Goal: Task Accomplishment & Management: Manage account settings

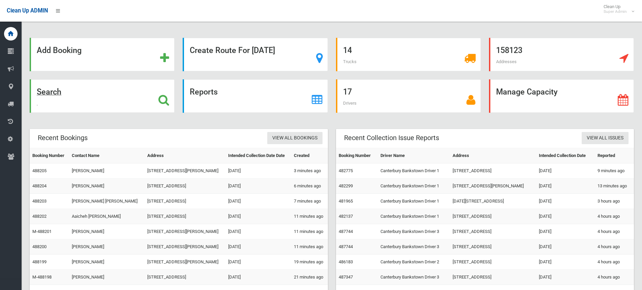
click at [164, 98] on icon at bounding box center [164, 99] width 11 height 11
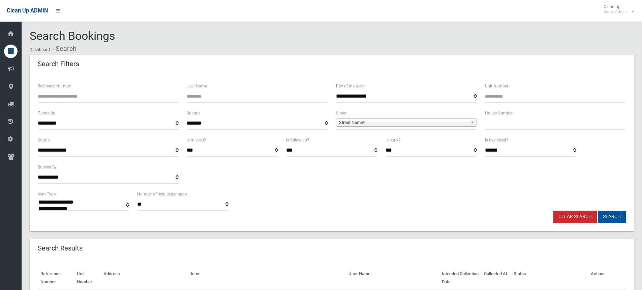
select select
click at [500, 122] on input "text" at bounding box center [555, 123] width 141 height 12
type input "**"
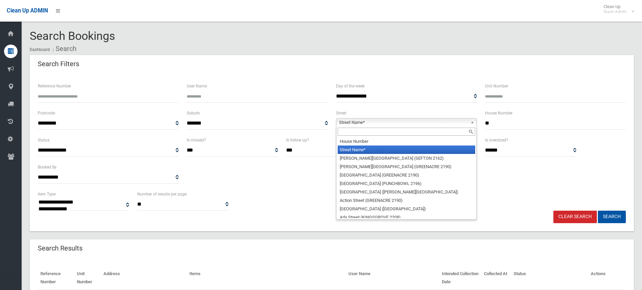
click at [406, 120] on span "Street Name*" at bounding box center [403, 122] width 129 height 8
click at [380, 133] on input "text" at bounding box center [407, 131] width 138 height 8
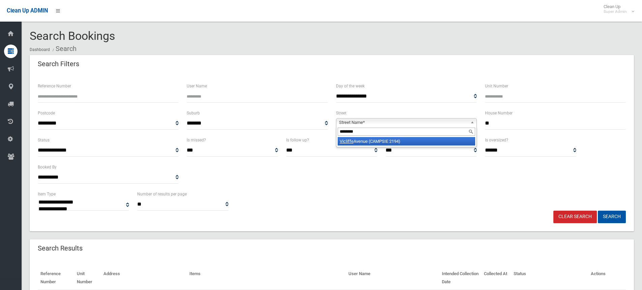
type input "********"
click at [380, 142] on li "Vicliffe Avenue (CAMPSIE 2194)" at bounding box center [407, 141] width 138 height 8
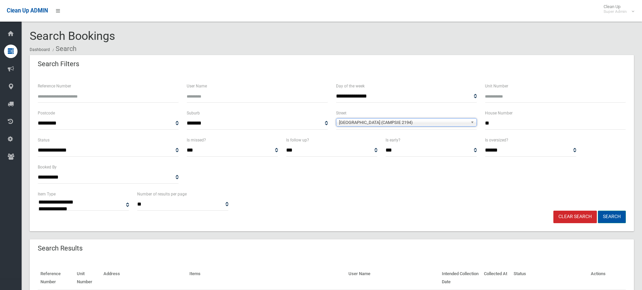
click at [613, 217] on button "Search" at bounding box center [612, 216] width 28 height 12
select select
click at [301, 194] on div "**********" at bounding box center [332, 200] width 597 height 21
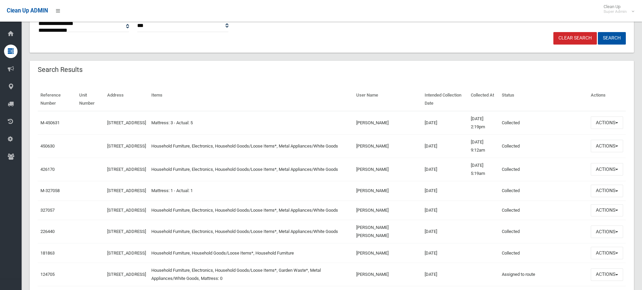
scroll to position [169, 0]
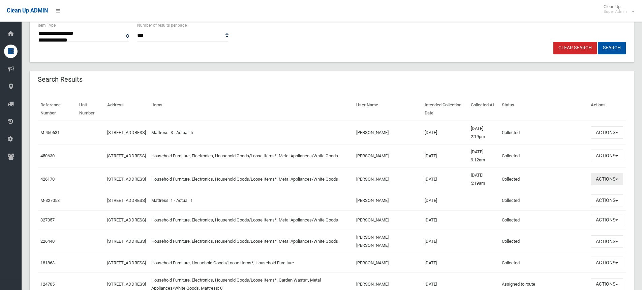
click at [614, 181] on button "Actions" at bounding box center [607, 179] width 32 height 12
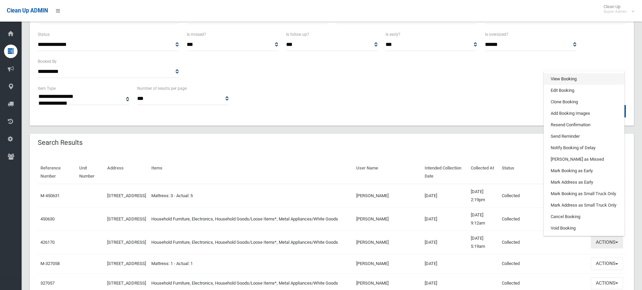
scroll to position [101, 0]
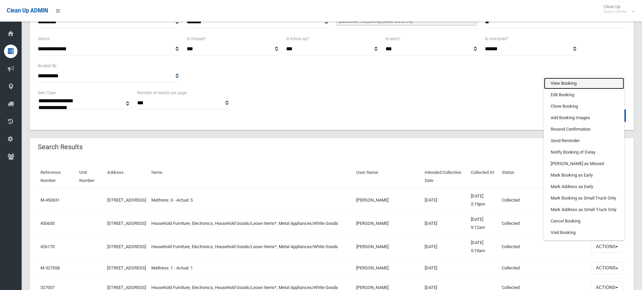
click at [574, 82] on link "View Booking" at bounding box center [584, 83] width 80 height 11
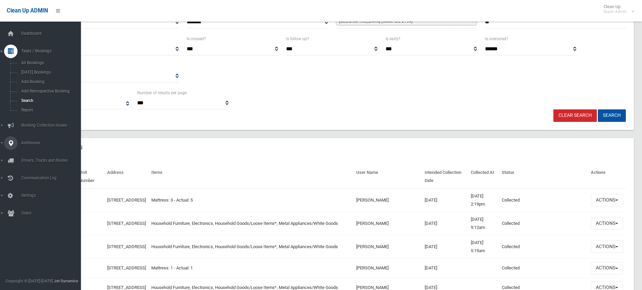
click at [9, 140] on icon at bounding box center [11, 142] width 6 height 13
click at [32, 97] on span "All Addresses" at bounding box center [49, 97] width 61 height 5
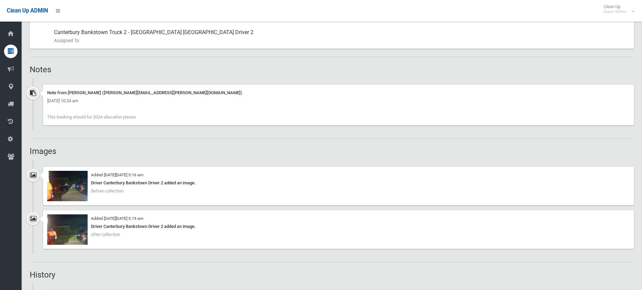
scroll to position [405, 0]
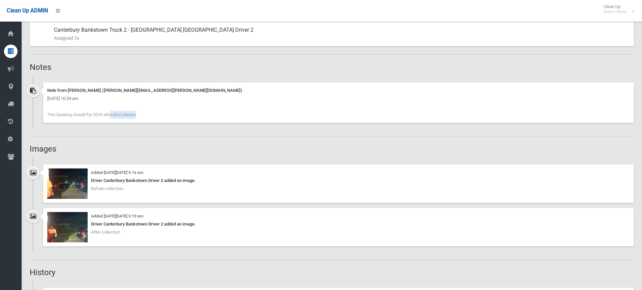
drag, startPoint x: 72, startPoint y: 114, endPoint x: 96, endPoint y: 114, distance: 24.0
click at [96, 114] on span "This booking should for 2024 allocation please" at bounding box center [91, 114] width 89 height 5
drag, startPoint x: 50, startPoint y: 113, endPoint x: 141, endPoint y: 117, distance: 91.5
click at [141, 117] on div "Note from cecilia lecaros (Cecilia.Lecaros@cbcity.nsw.gov.au) Thursday 28th Nov…" at bounding box center [338, 102] width 591 height 40
click at [136, 114] on span "This booking should for 2024 allocation please" at bounding box center [91, 114] width 89 height 5
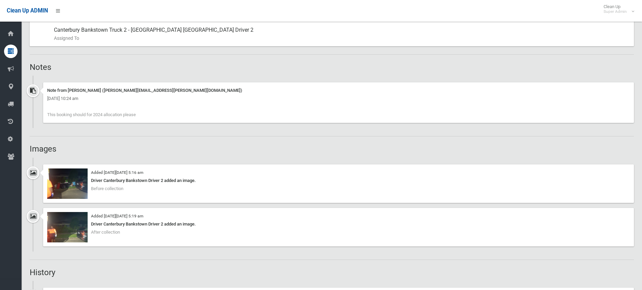
drag, startPoint x: 140, startPoint y: 115, endPoint x: 37, endPoint y: 114, distance: 103.2
click at [37, 114] on div "Note from cecilia lecaros (Cecilia.Lecaros@cbcity.nsw.gov.au) Thursday 28th Nov…" at bounding box center [332, 105] width 605 height 46
click at [148, 114] on div "Note from cecilia lecaros (Cecilia.Lecaros@cbcity.nsw.gov.au) Thursday 28th Nov…" at bounding box center [338, 102] width 591 height 40
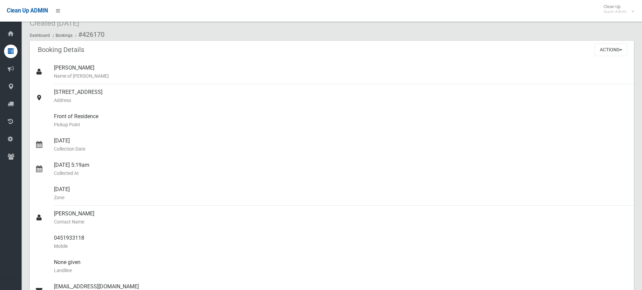
scroll to position [0, 0]
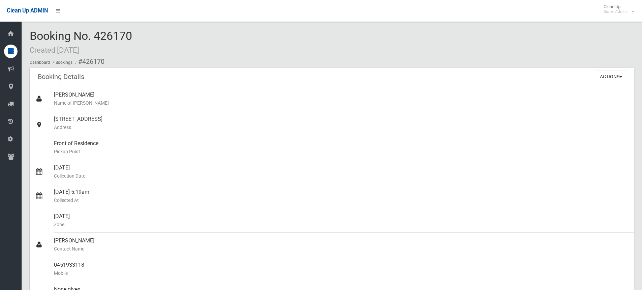
click at [149, 39] on div "Booking No. 426170 Created 28/11/2024 Dashboard Bookings #426170" at bounding box center [332, 49] width 605 height 38
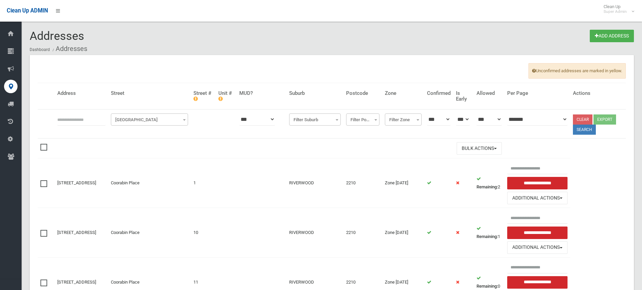
click at [74, 120] on input "text" at bounding box center [81, 119] width 48 height 12
type input "**********"
click button at bounding box center [0, 0] width 0 height 0
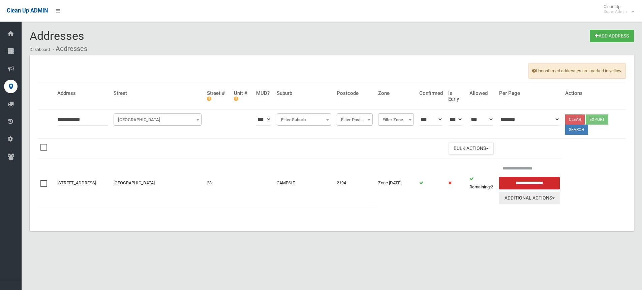
click at [515, 199] on button "Additional Actions" at bounding box center [529, 198] width 61 height 12
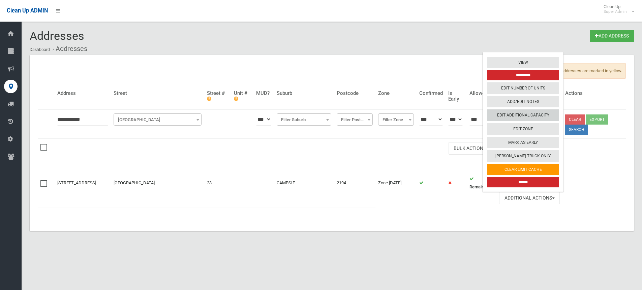
click at [525, 115] on link "Edit Additional Capacity" at bounding box center [523, 115] width 72 height 11
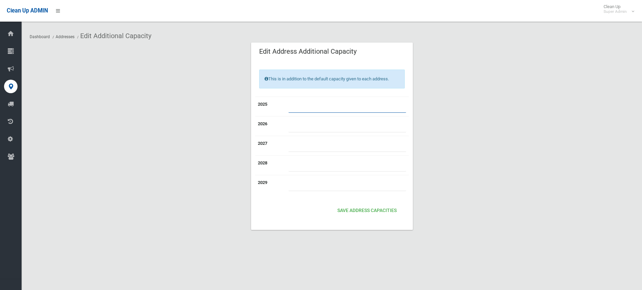
click at [315, 106] on input "*" at bounding box center [348, 106] width 118 height 12
drag, startPoint x: 312, startPoint y: 106, endPoint x: 276, endPoint y: 104, distance: 35.5
click at [276, 104] on tr "2025 *" at bounding box center [332, 106] width 154 height 20
type input "*"
click at [358, 209] on button "Save Address capacities" at bounding box center [367, 210] width 65 height 12
